Goal: Information Seeking & Learning: Check status

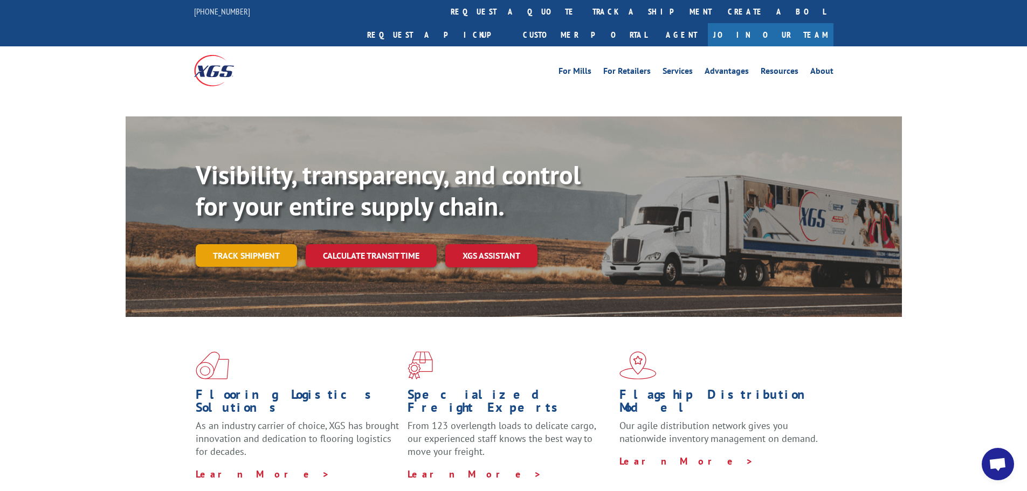
click at [244, 244] on link "Track shipment" at bounding box center [246, 255] width 101 height 23
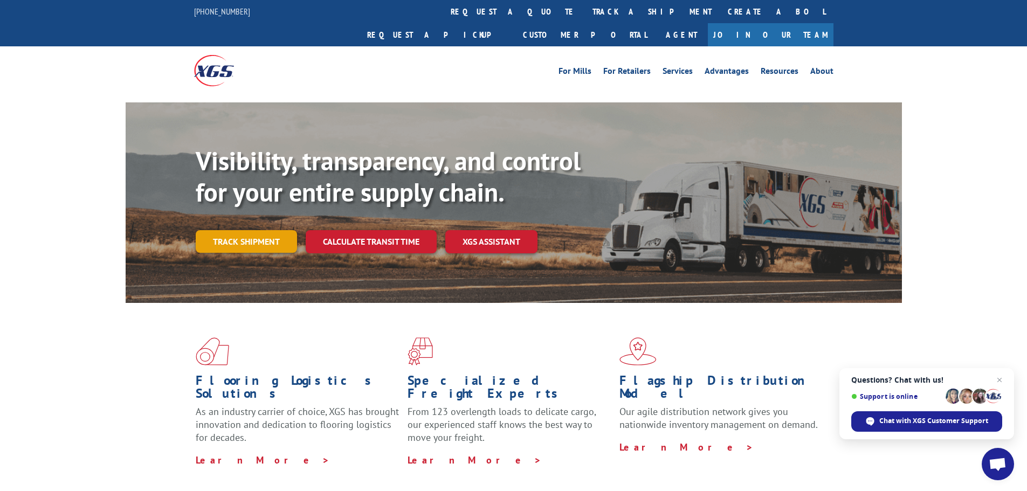
click at [252, 230] on link "Track shipment" at bounding box center [246, 241] width 101 height 23
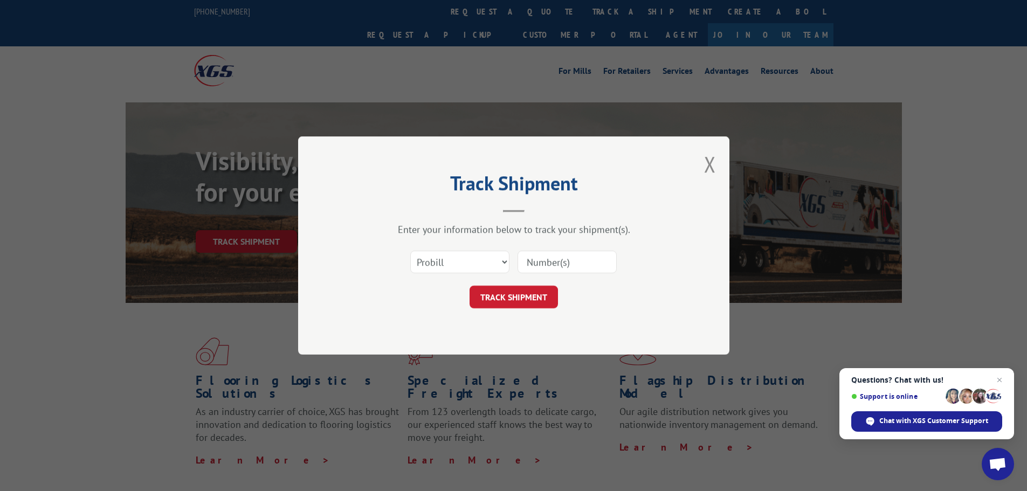
click at [544, 260] on input at bounding box center [566, 262] width 99 height 23
paste input "17501895"
type input "17501895"
click at [532, 296] on button "TRACK SHIPMENT" at bounding box center [514, 297] width 88 height 23
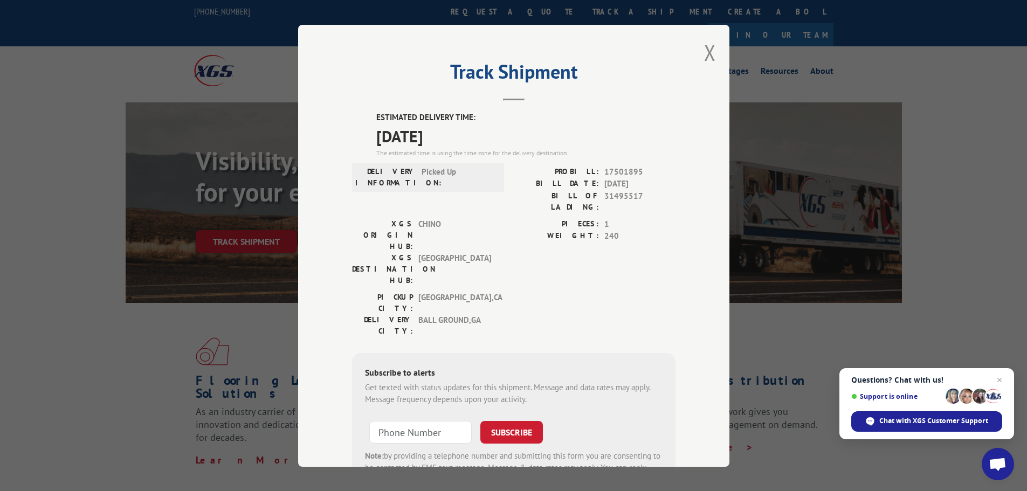
click at [572, 291] on div "[GEOGRAPHIC_DATA]: [GEOGRAPHIC_DATA] , [GEOGRAPHIC_DATA] DELIVERY CITY: [GEOGRA…" at bounding box center [513, 316] width 323 height 51
click at [548, 291] on div "[GEOGRAPHIC_DATA]: [GEOGRAPHIC_DATA] , [GEOGRAPHIC_DATA] DELIVERY CITY: [GEOGRA…" at bounding box center [513, 316] width 323 height 51
click at [241, 66] on div "Track Shipment ESTIMATED DELIVERY TIME: [DATE] The estimated time is using the …" at bounding box center [513, 245] width 1027 height 491
click at [699, 49] on div "Track Shipment ESTIMATED DELIVERY TIME: [DATE] The estimated time is using the …" at bounding box center [513, 246] width 431 height 442
click at [704, 49] on button "Close modal" at bounding box center [710, 52] width 12 height 29
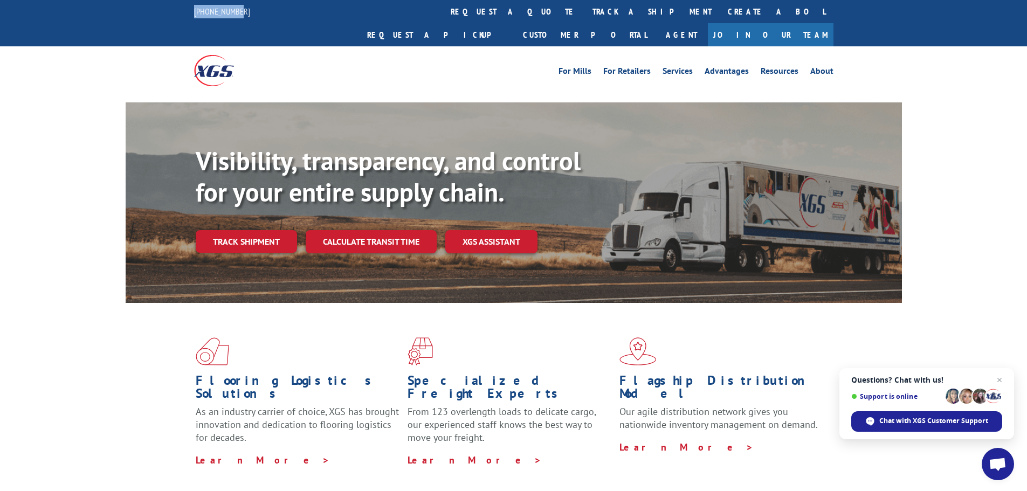
drag, startPoint x: 189, startPoint y: 10, endPoint x: 256, endPoint y: 12, distance: 66.9
click at [256, 12] on div "[PHONE_NUMBER] request a quote track a shipment Create a BOL Request a pickup C…" at bounding box center [513, 23] width 1027 height 46
copy link "[PHONE_NUMBER]"
click at [244, 230] on link "Track shipment" at bounding box center [246, 241] width 101 height 23
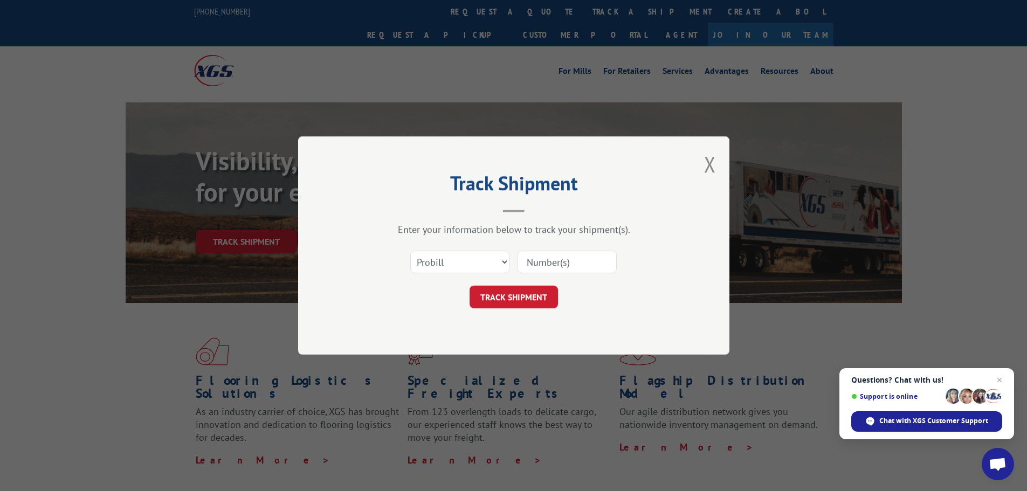
click at [532, 251] on input at bounding box center [566, 262] width 99 height 23
paste input "17501895"
type input "17501895"
click at [520, 294] on button "TRACK SHIPMENT" at bounding box center [514, 297] width 88 height 23
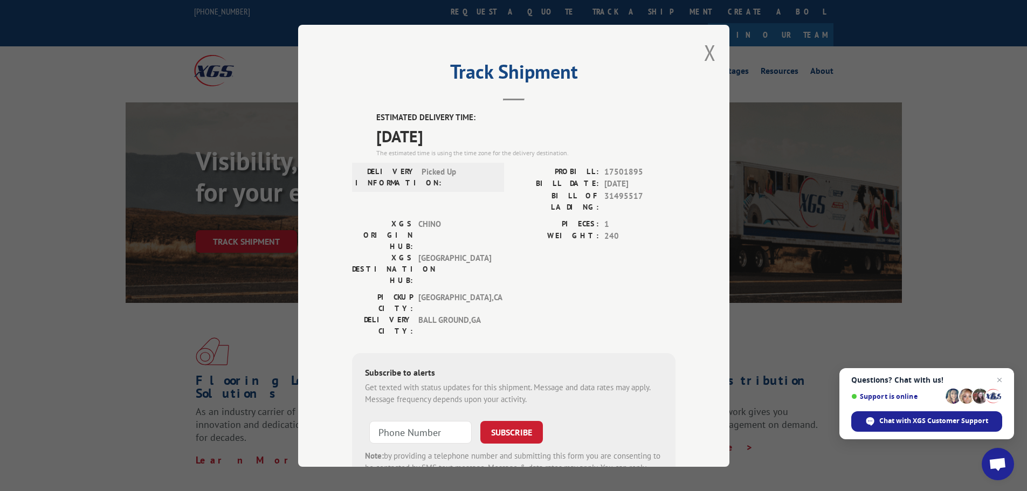
drag, startPoint x: 373, startPoint y: 137, endPoint x: 465, endPoint y: 135, distance: 92.2
click at [465, 135] on span "[DATE]" at bounding box center [525, 135] width 299 height 24
copy span "[DATE]"
click at [453, 122] on label "ESTIMATED DELIVERY TIME:" at bounding box center [525, 118] width 299 height 12
drag, startPoint x: 457, startPoint y: 139, endPoint x: 368, endPoint y: 120, distance: 90.5
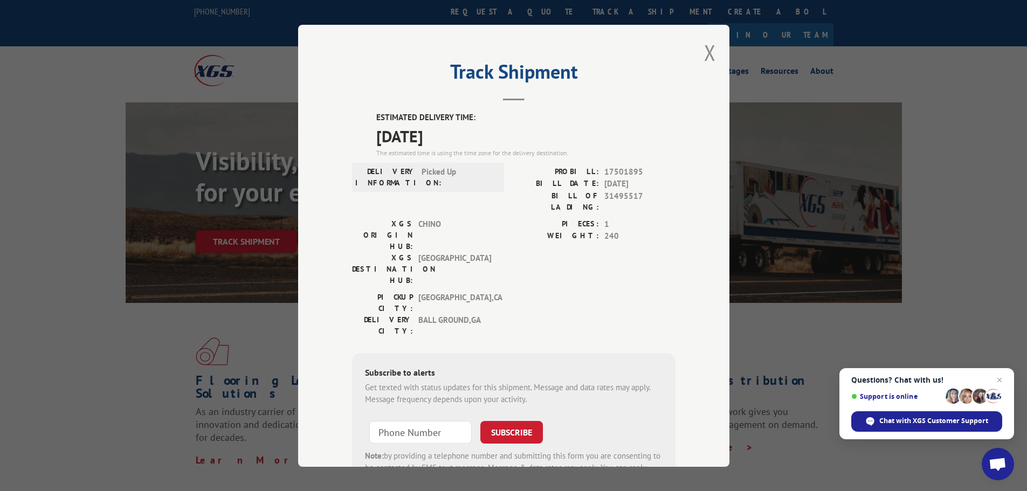
click at [368, 120] on div "ESTIMATED DELIVERY TIME: [DATE] The estimated time is using the time zone for t…" at bounding box center [513, 306] width 323 height 388
click at [393, 134] on span "[DATE]" at bounding box center [525, 135] width 299 height 24
drag, startPoint x: 373, startPoint y: 135, endPoint x: 455, endPoint y: 135, distance: 81.9
click at [455, 135] on span "[DATE]" at bounding box center [525, 135] width 299 height 24
copy span "[DATE]"
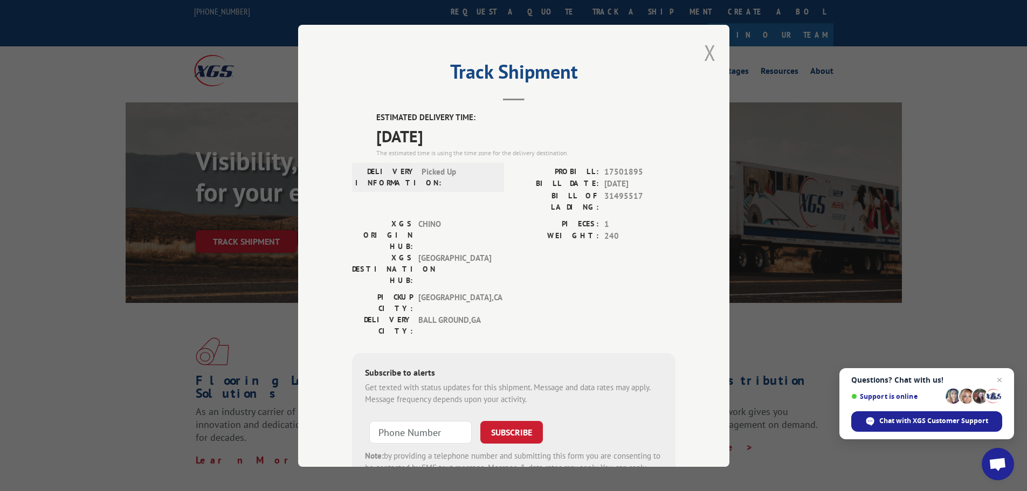
click at [704, 52] on button "Close modal" at bounding box center [710, 52] width 12 height 29
